Goal: Navigation & Orientation: Find specific page/section

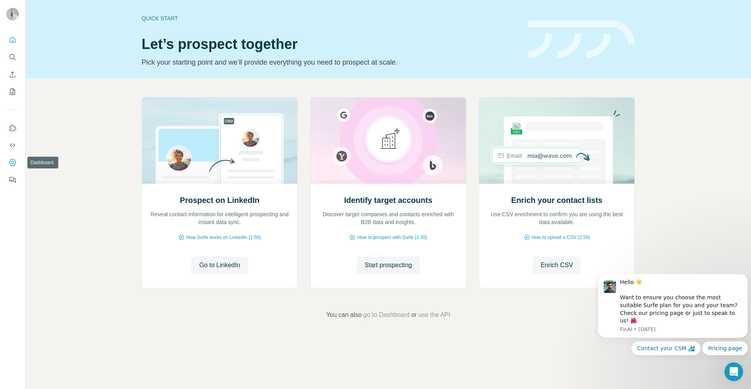
click at [15, 162] on icon "Dashboard" at bounding box center [12, 162] width 7 height 7
click at [11, 40] on icon "Quick start" at bounding box center [13, 40] width 8 height 8
